Goal: Task Accomplishment & Management: Complete application form

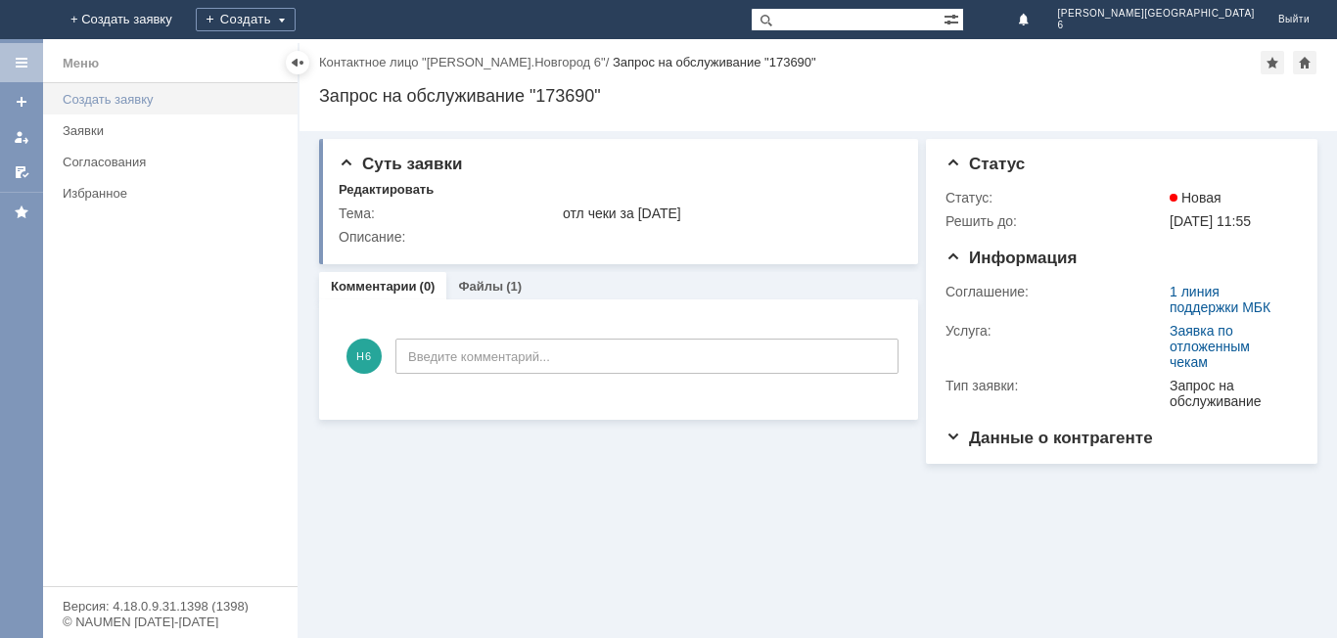
click at [179, 103] on div "Создать заявку" at bounding box center [174, 99] width 223 height 15
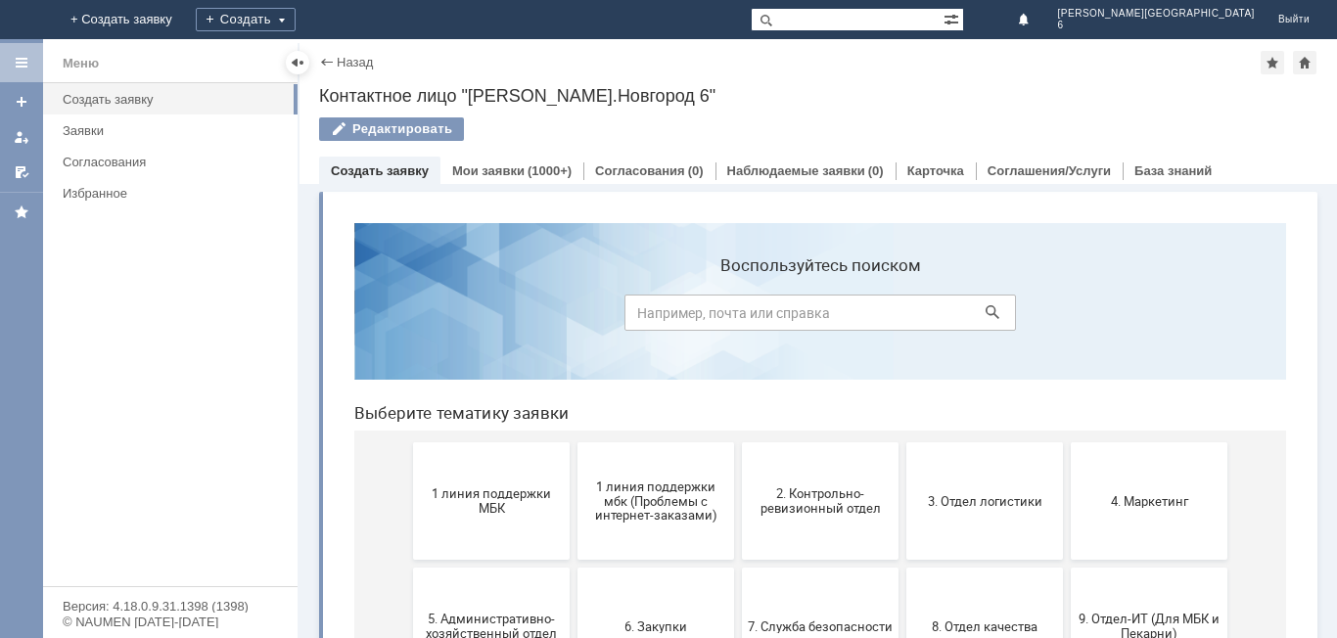
click at [482, 529] on button "1 линия поддержки МБК" at bounding box center [491, 500] width 157 height 117
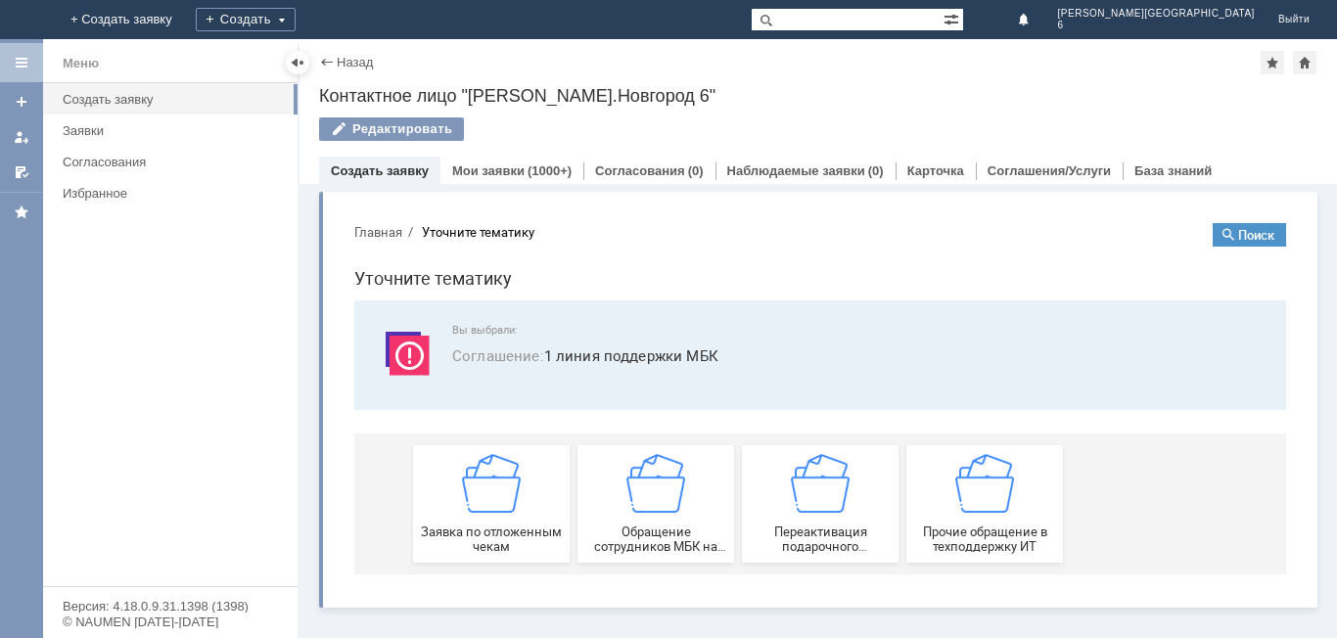
click at [538, 528] on span "Заявка по отложенным чекам" at bounding box center [491, 539] width 145 height 29
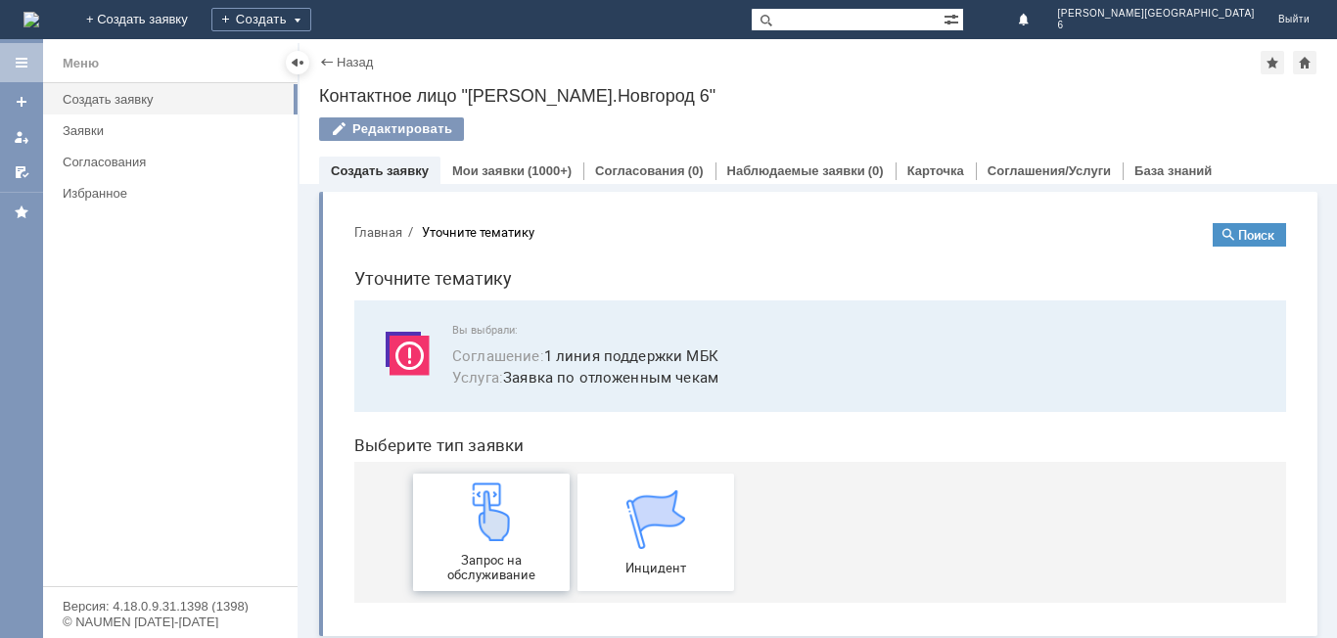
click at [492, 527] on img at bounding box center [491, 511] width 59 height 59
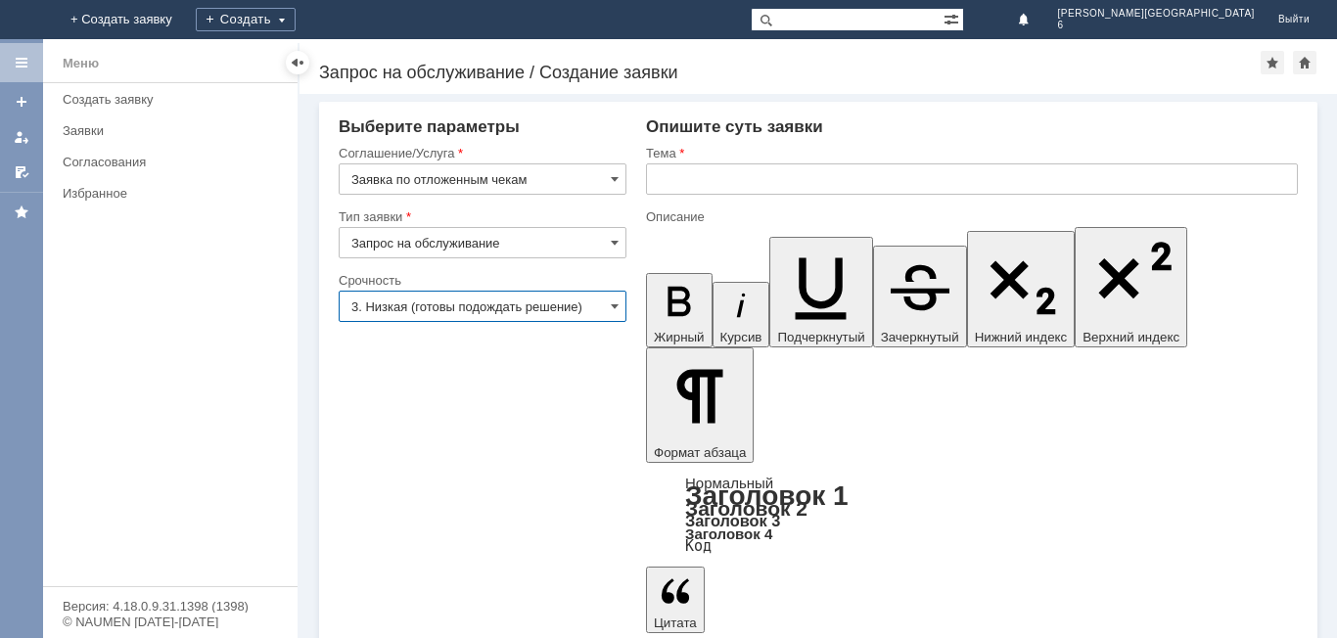
click at [555, 298] on input "3. Низкая (готовы подождать решение)" at bounding box center [483, 306] width 288 height 31
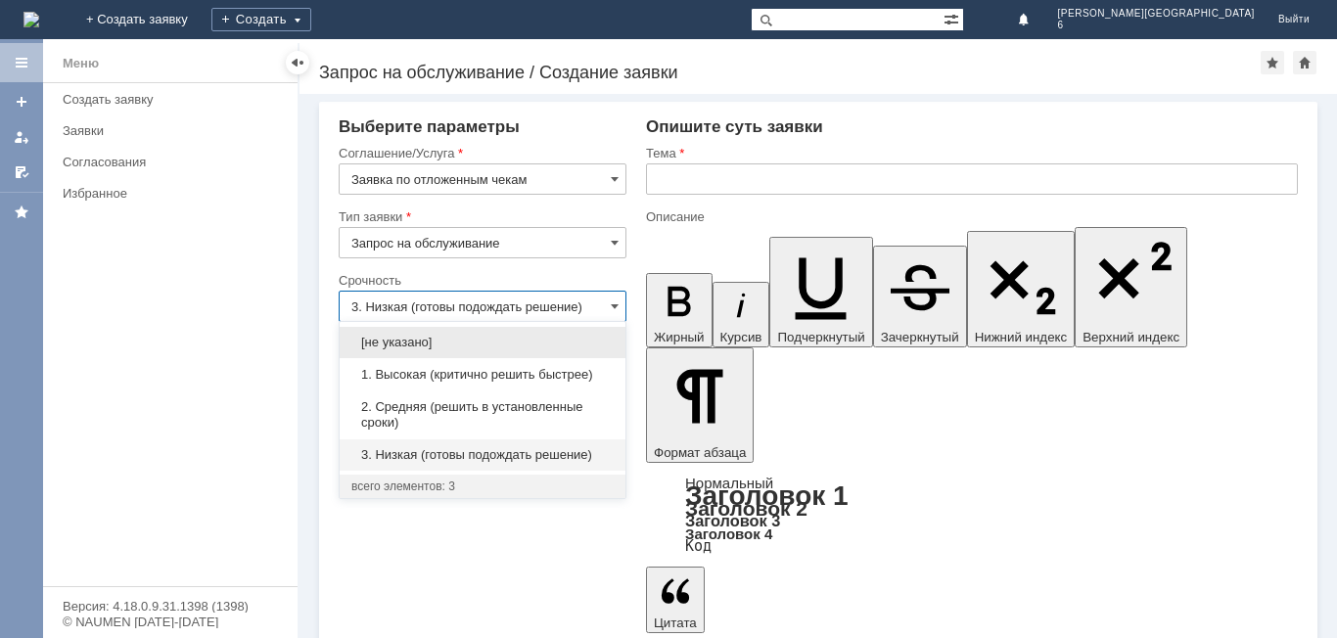
drag, startPoint x: 560, startPoint y: 414, endPoint x: 567, endPoint y: 397, distance: 18.0
click at [560, 414] on span "2. Средняя (решить в установленные сроки)" at bounding box center [482, 414] width 262 height 31
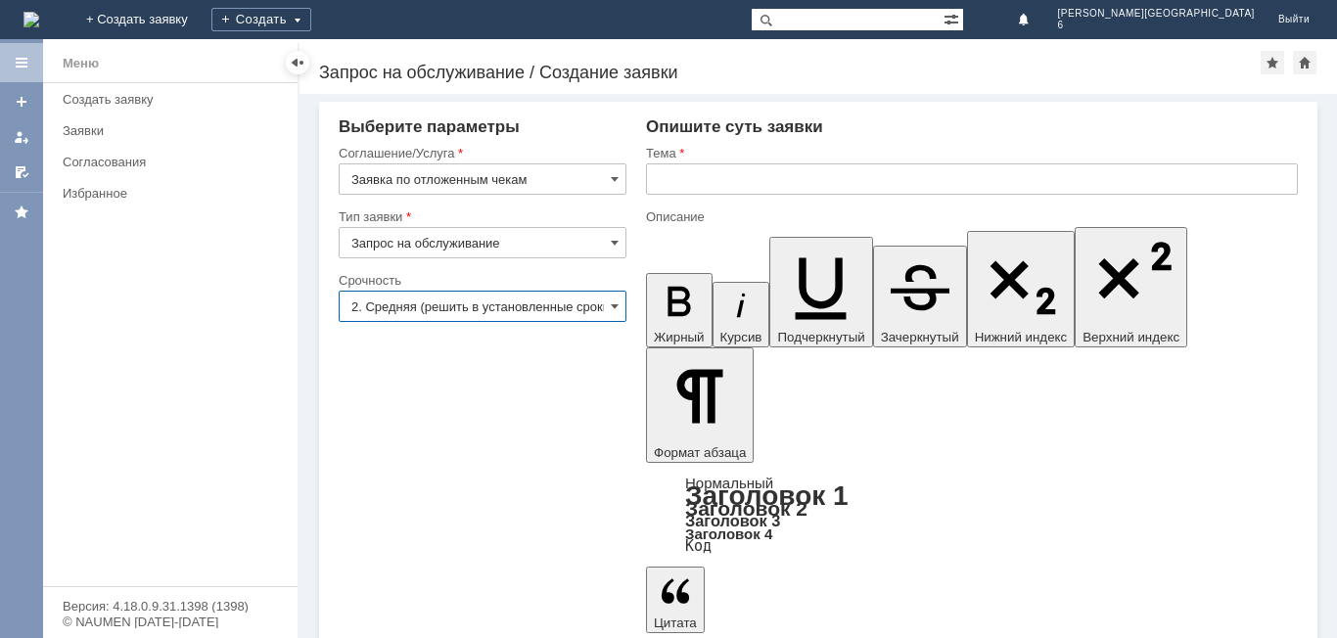
type input "2. Средняя (решить в установленные сроки)"
click at [797, 173] on input "text" at bounding box center [972, 178] width 652 height 31
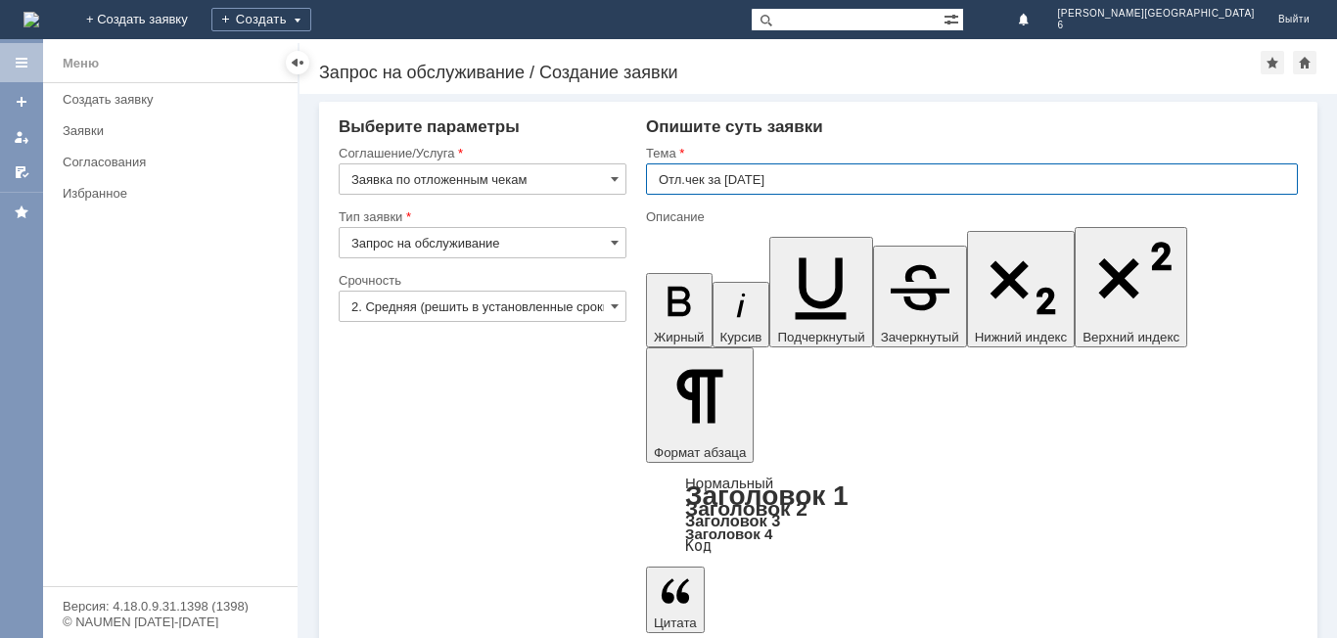
type input "Отл.чек за [DATE]"
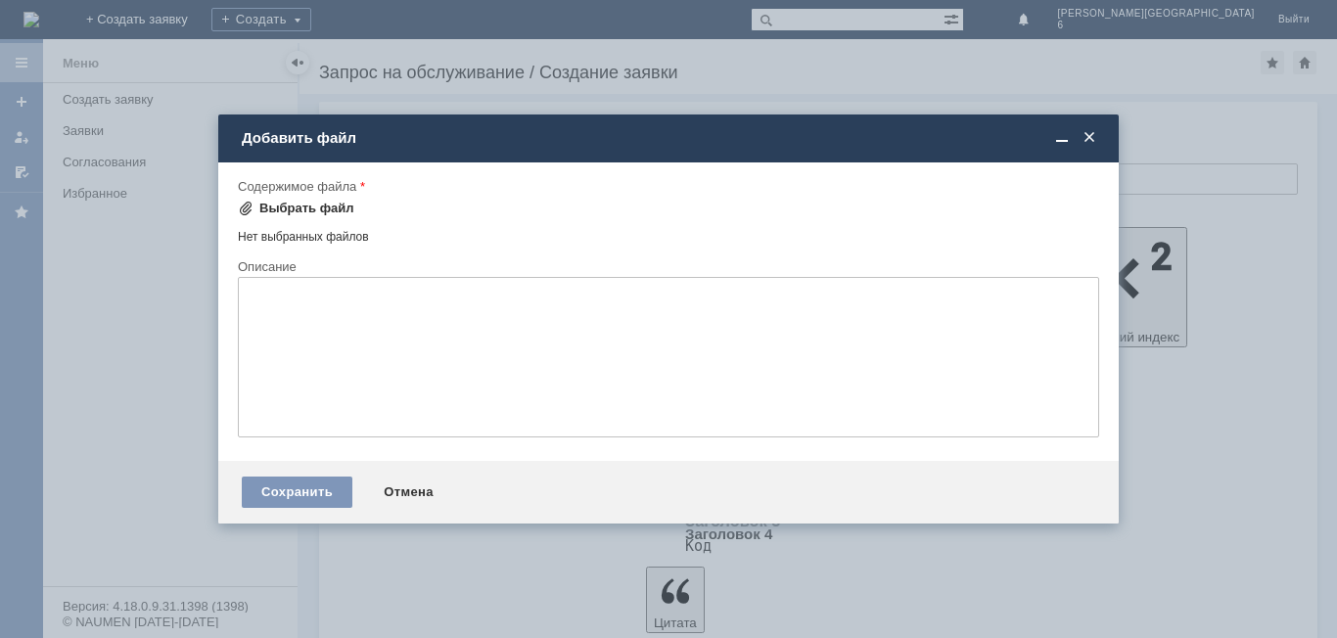
click at [279, 205] on div "Выбрать файл" at bounding box center [306, 209] width 95 height 16
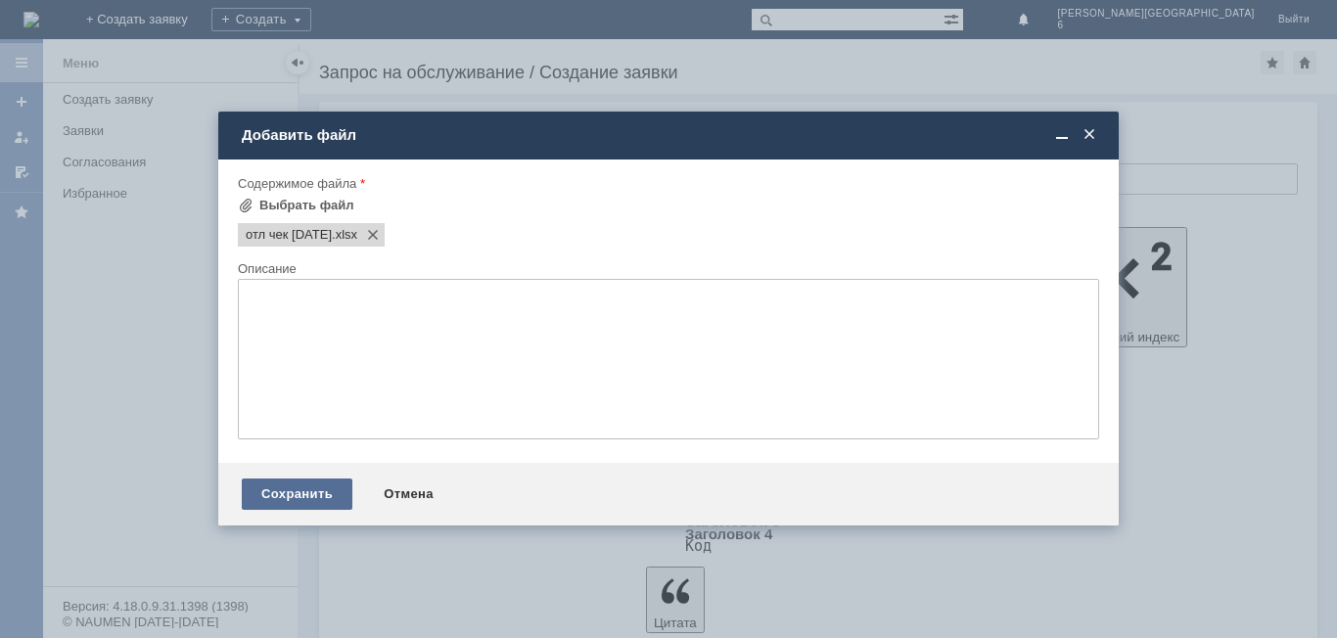
click at [315, 499] on div "Сохранить" at bounding box center [297, 494] width 111 height 31
